Goal: Task Accomplishment & Management: Manage account settings

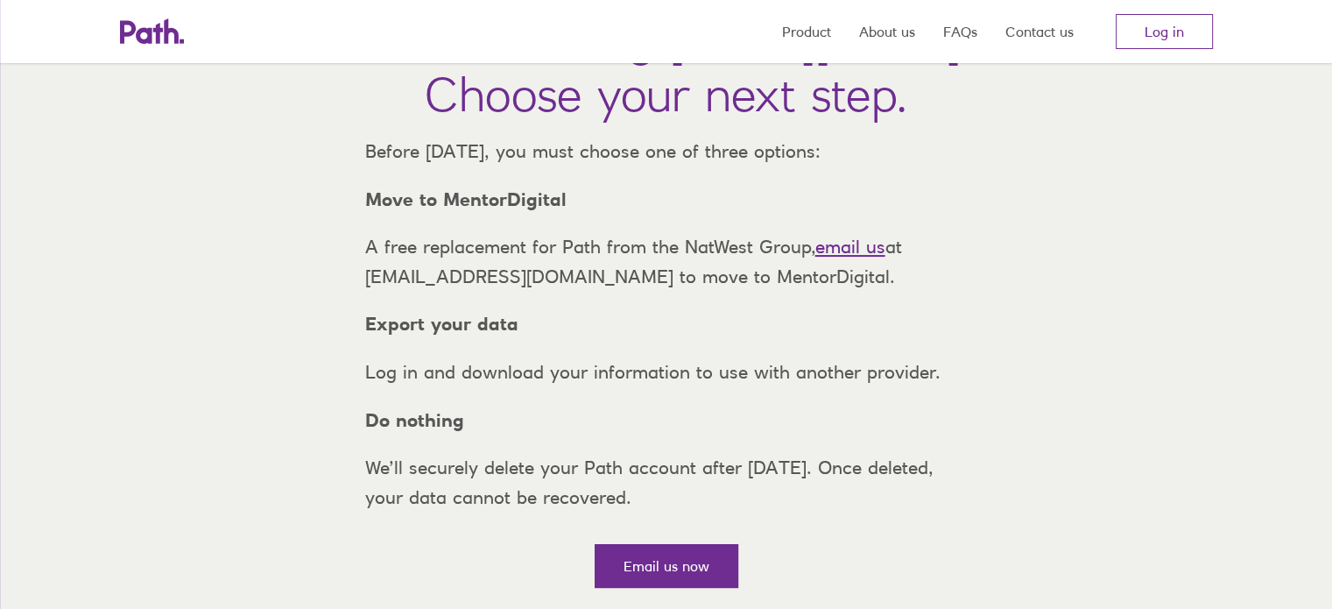
scroll to position [88, 0]
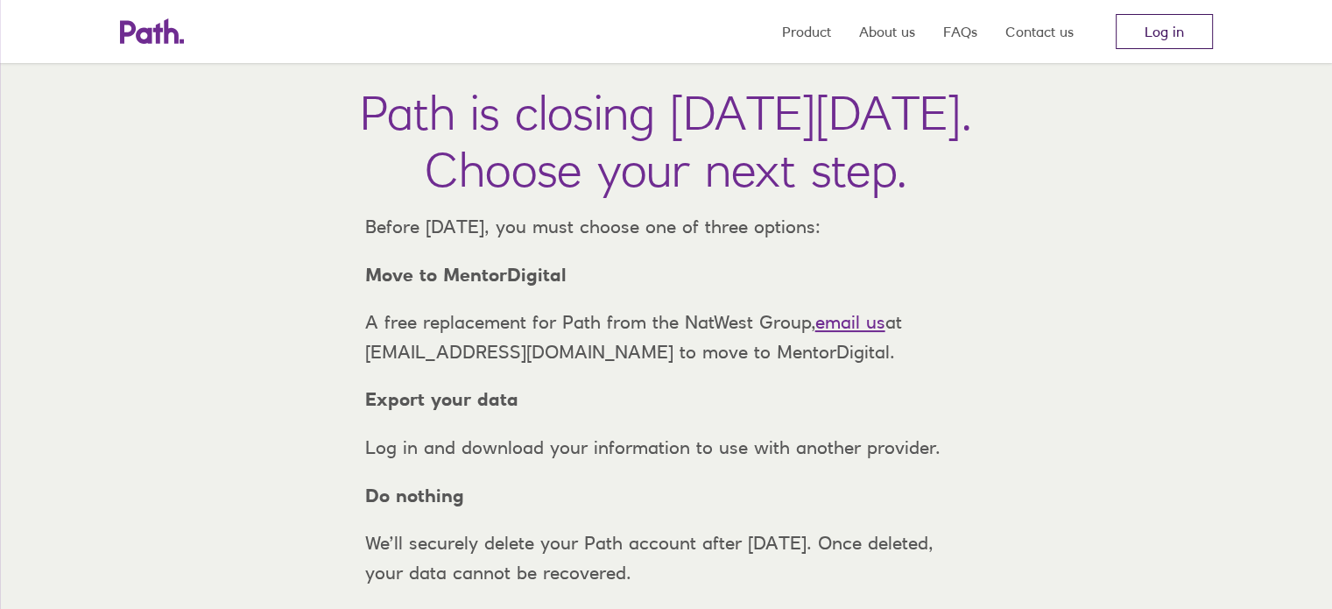
click at [1167, 32] on link "Log in" at bounding box center [1164, 31] width 97 height 35
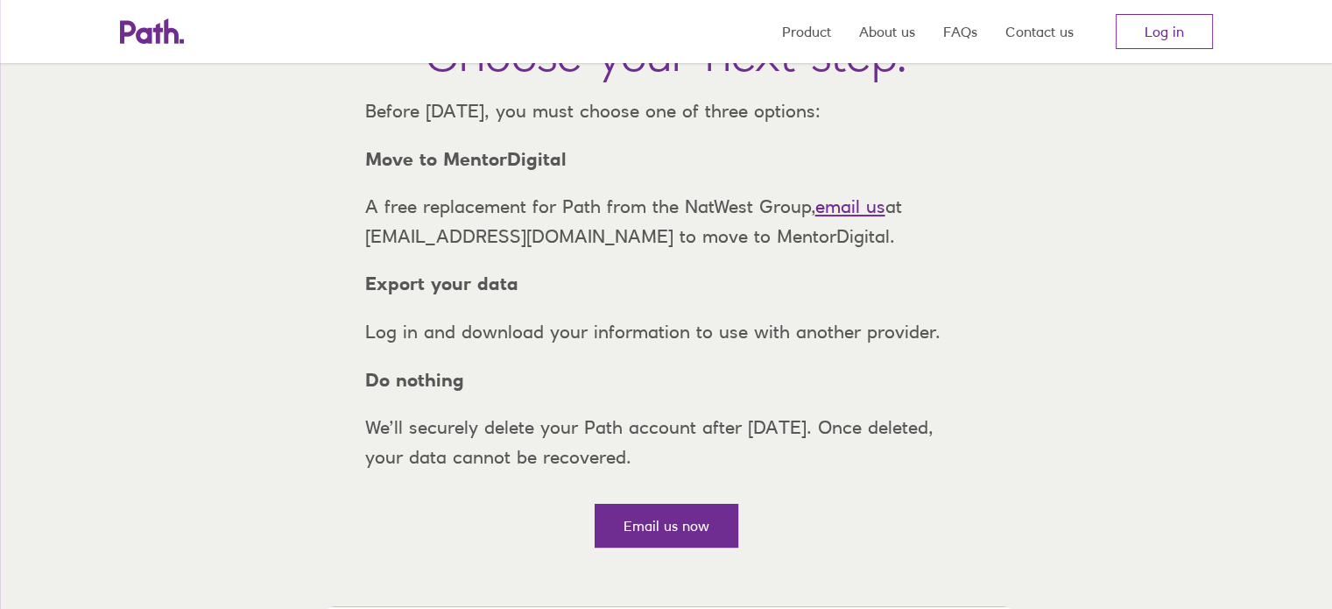
scroll to position [175, 0]
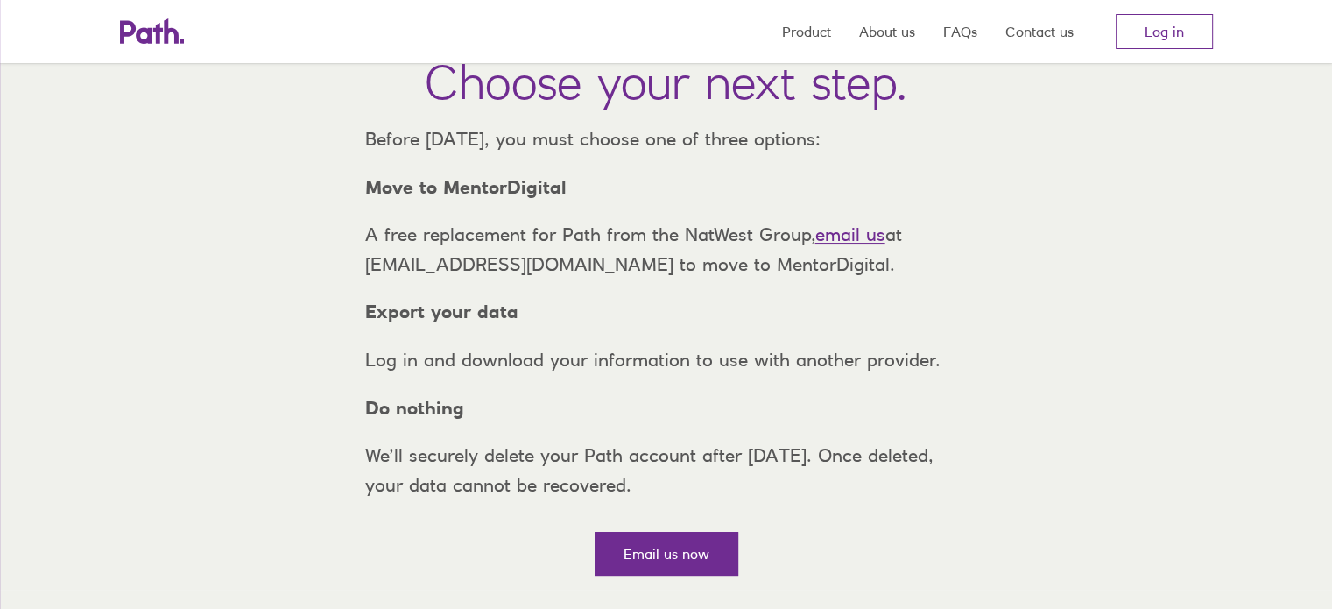
click at [1174, 223] on div "Path is closing on Thursday, 6 November 2025. Choose your next step. Before Thu…" at bounding box center [666, 264] width 1332 height 649
click at [1149, 27] on link "Log in" at bounding box center [1164, 31] width 97 height 35
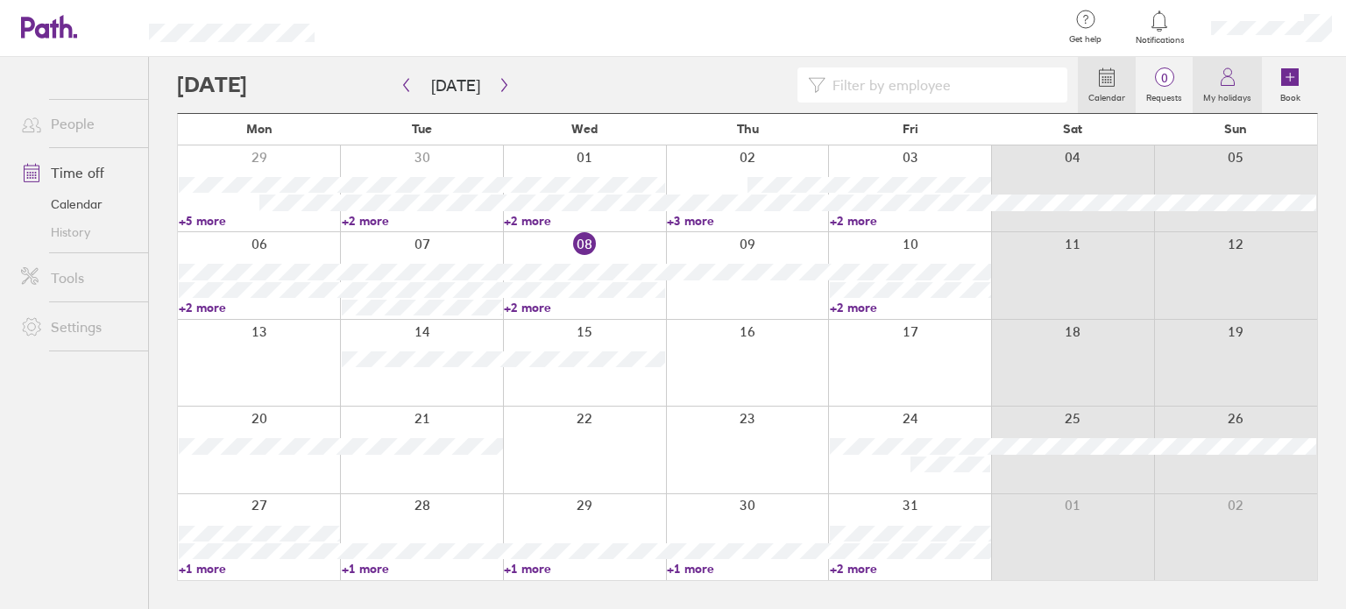
click at [1233, 84] on icon at bounding box center [1227, 77] width 21 height 21
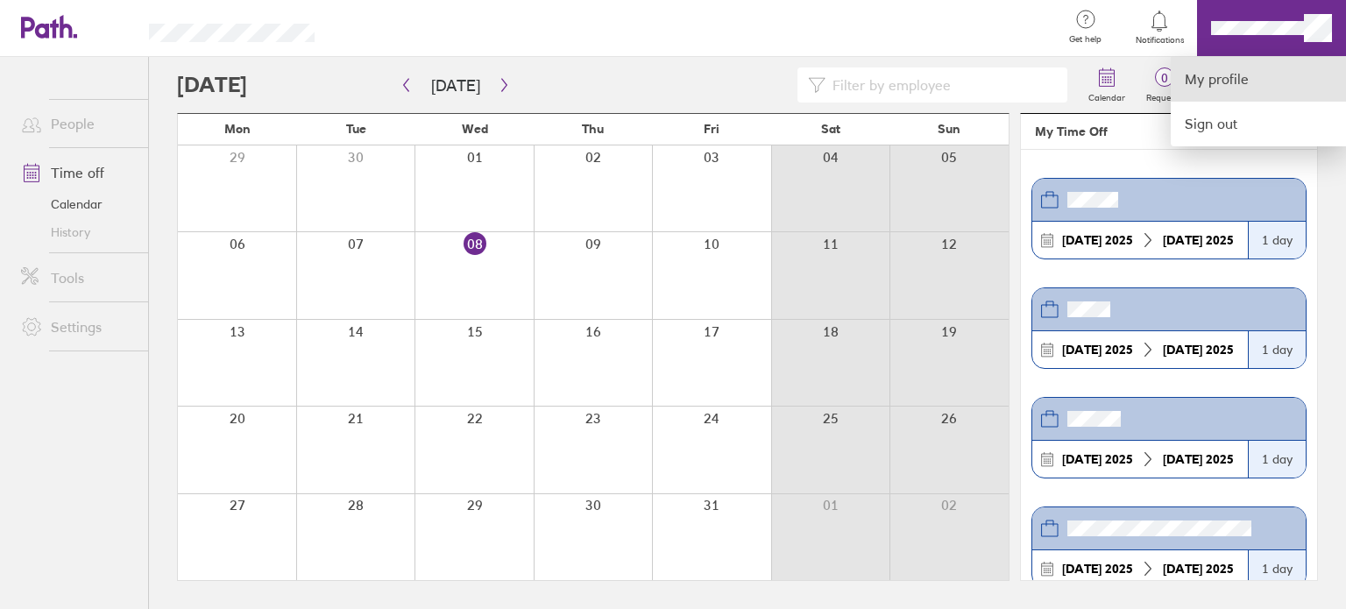
click at [1223, 76] on link "My profile" at bounding box center [1257, 79] width 175 height 45
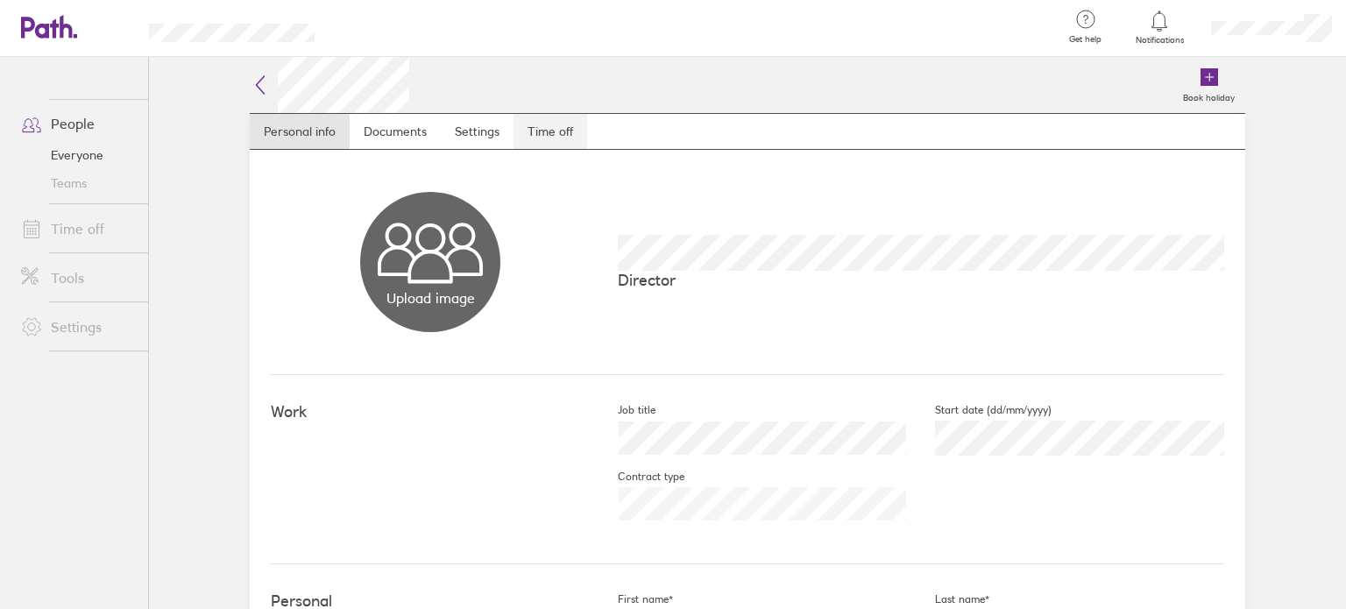
click at [547, 133] on link "Time off" at bounding box center [550, 131] width 74 height 35
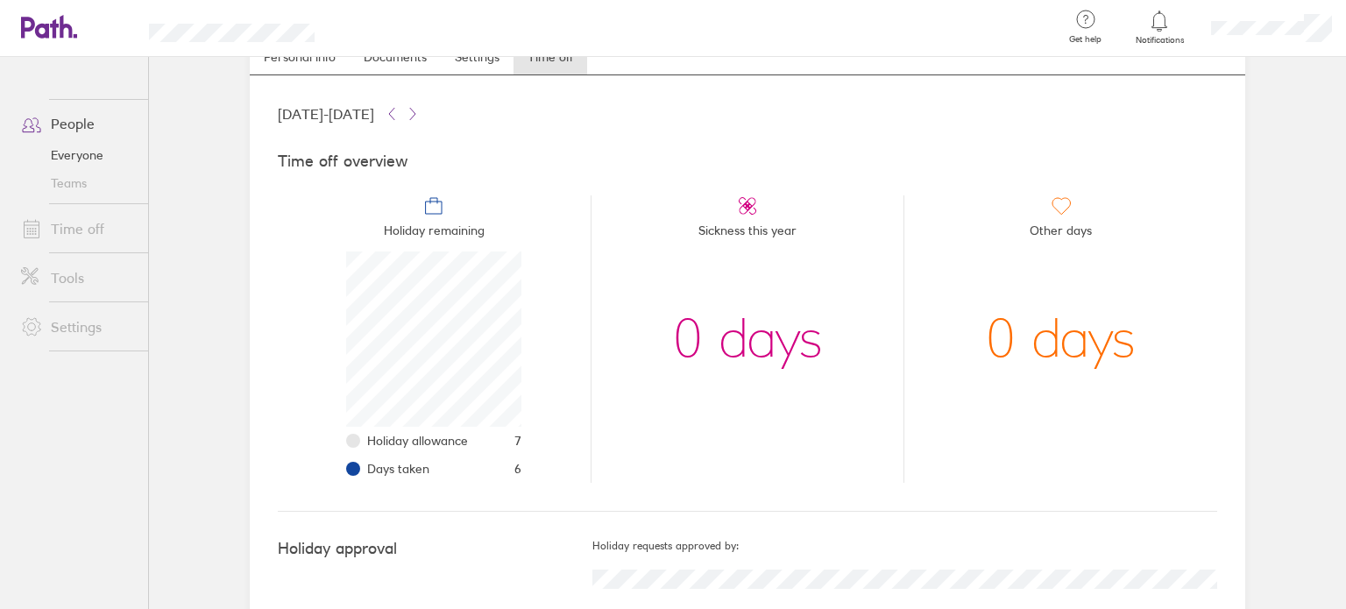
scroll to position [76, 0]
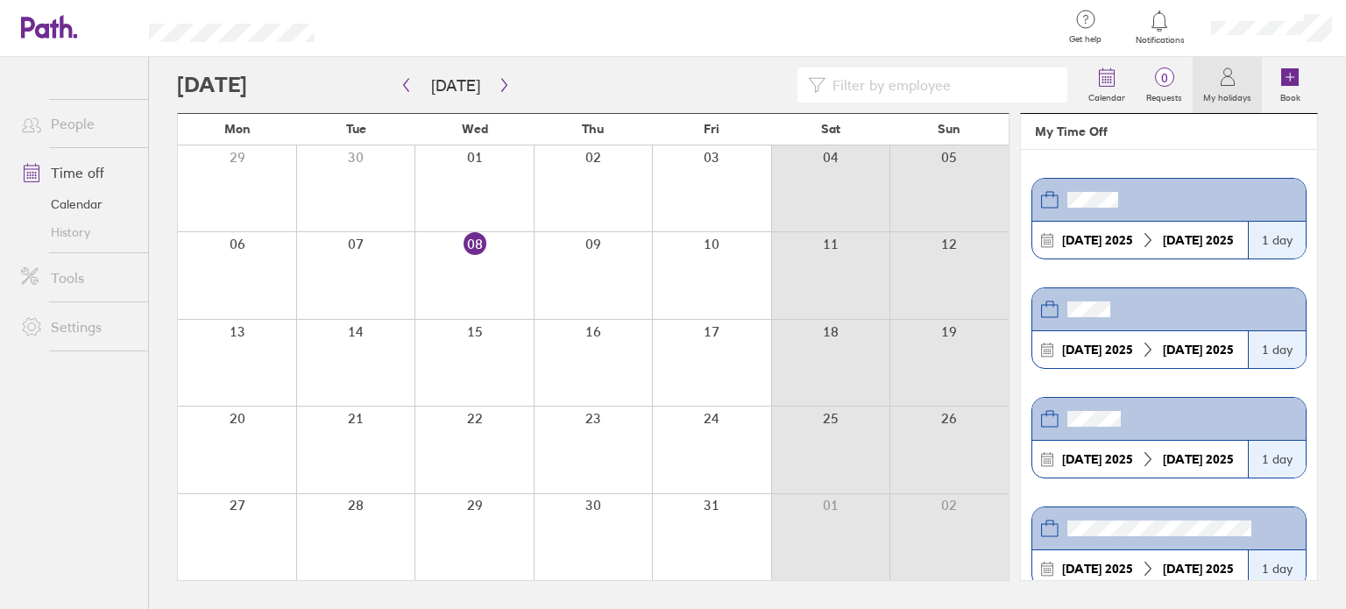
click at [241, 83] on div at bounding box center [627, 84] width 901 height 35
click at [501, 84] on icon "button" at bounding box center [503, 85] width 5 height 13
click at [501, 83] on icon "button" at bounding box center [503, 85] width 5 height 13
